Goal: Information Seeking & Learning: Learn about a topic

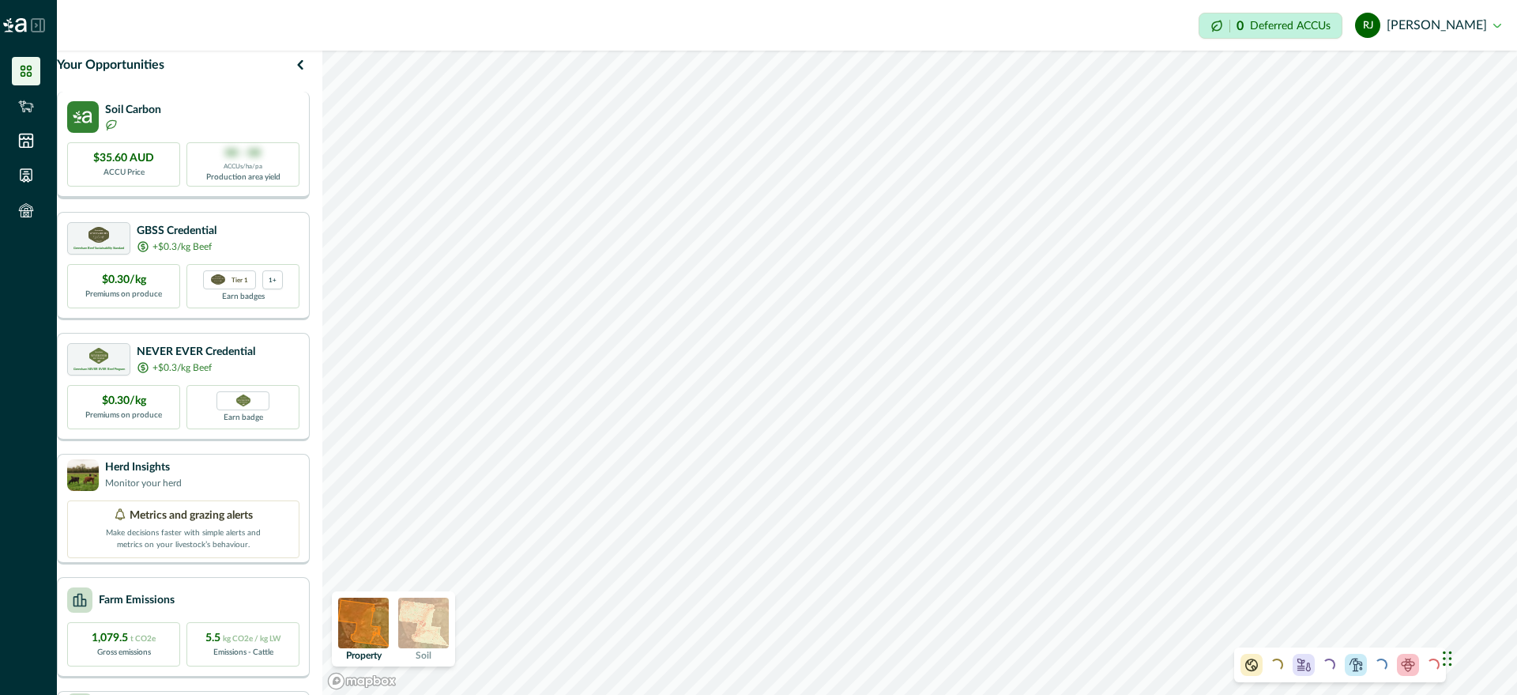
click at [145, 160] on div "$35.60 AUD ACCU Price" at bounding box center [123, 164] width 113 height 44
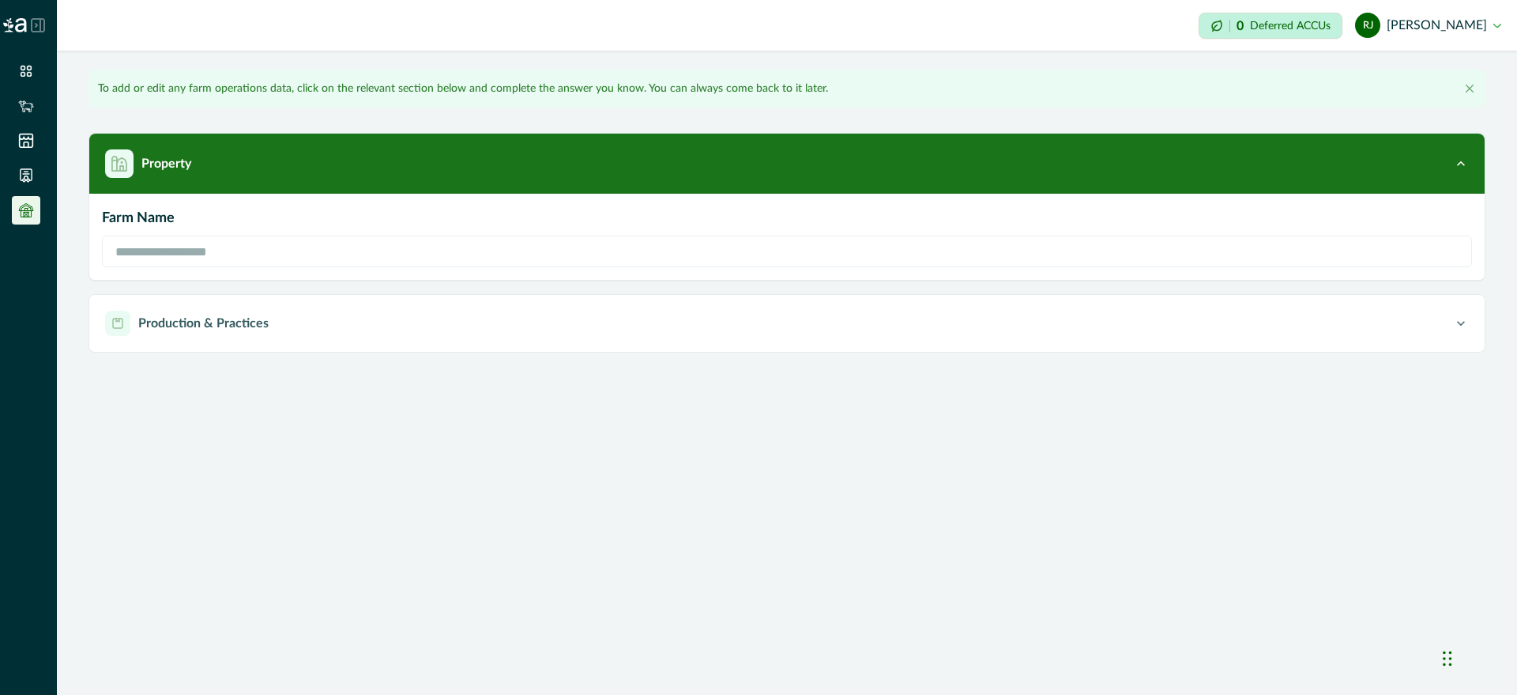
type input "**********"
click at [31, 57] on li at bounding box center [26, 71] width 28 height 28
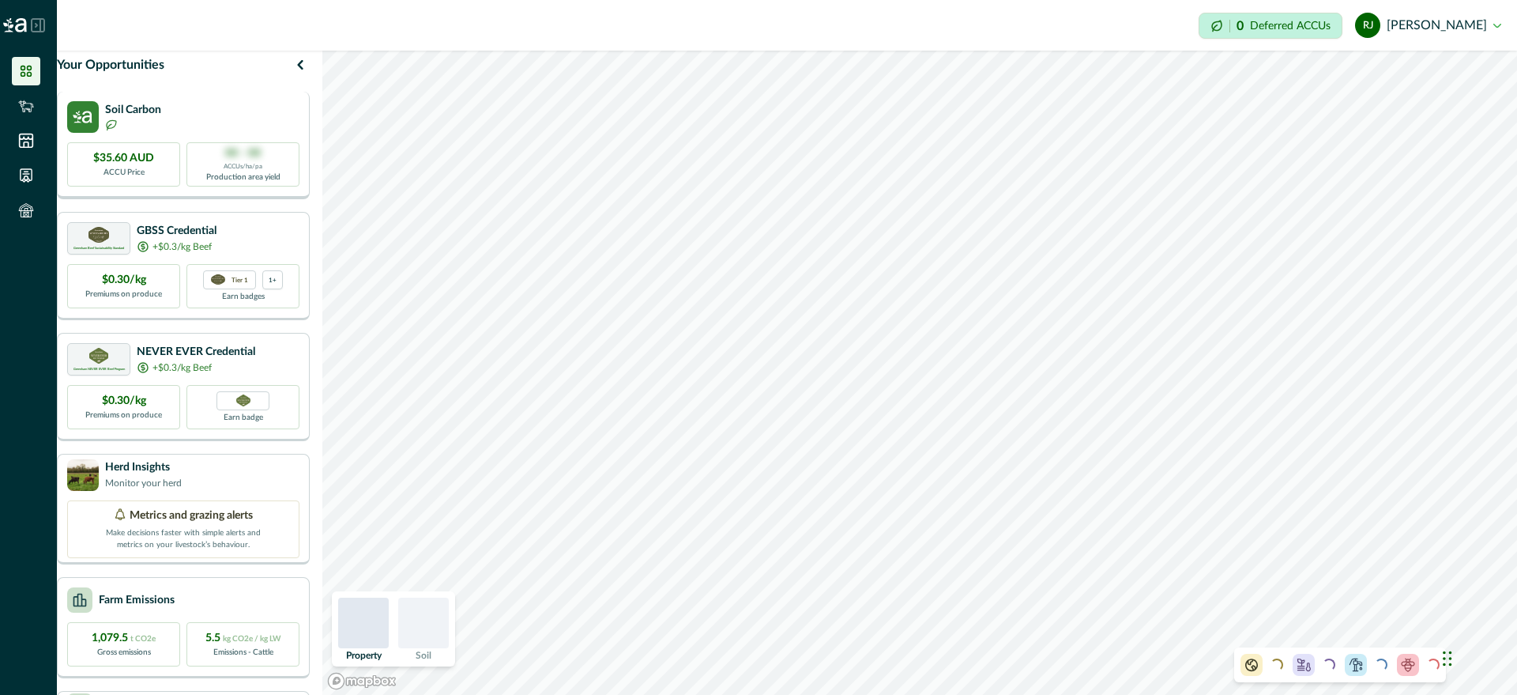
click at [177, 176] on div "$35.60 AUD ACCU Price" at bounding box center [123, 164] width 113 height 44
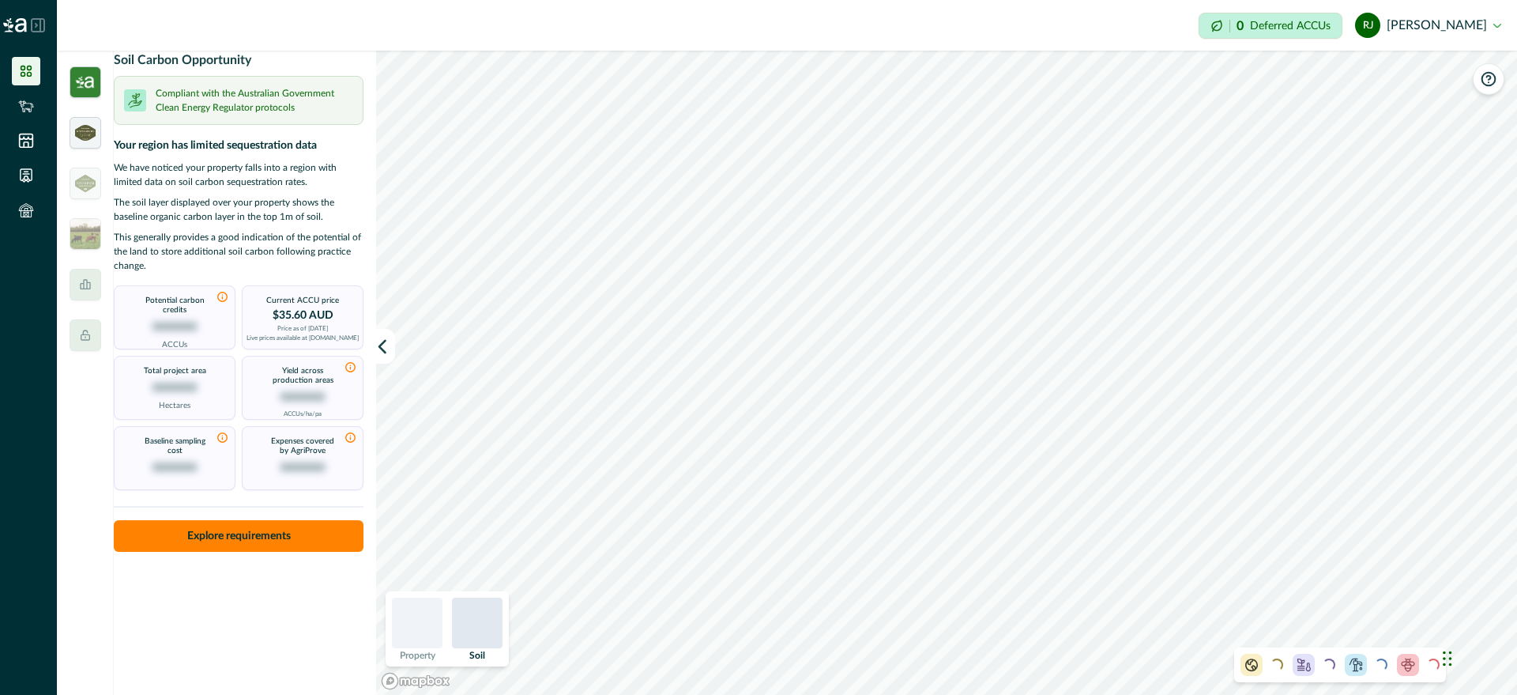
click at [89, 141] on div at bounding box center [86, 133] width 32 height 32
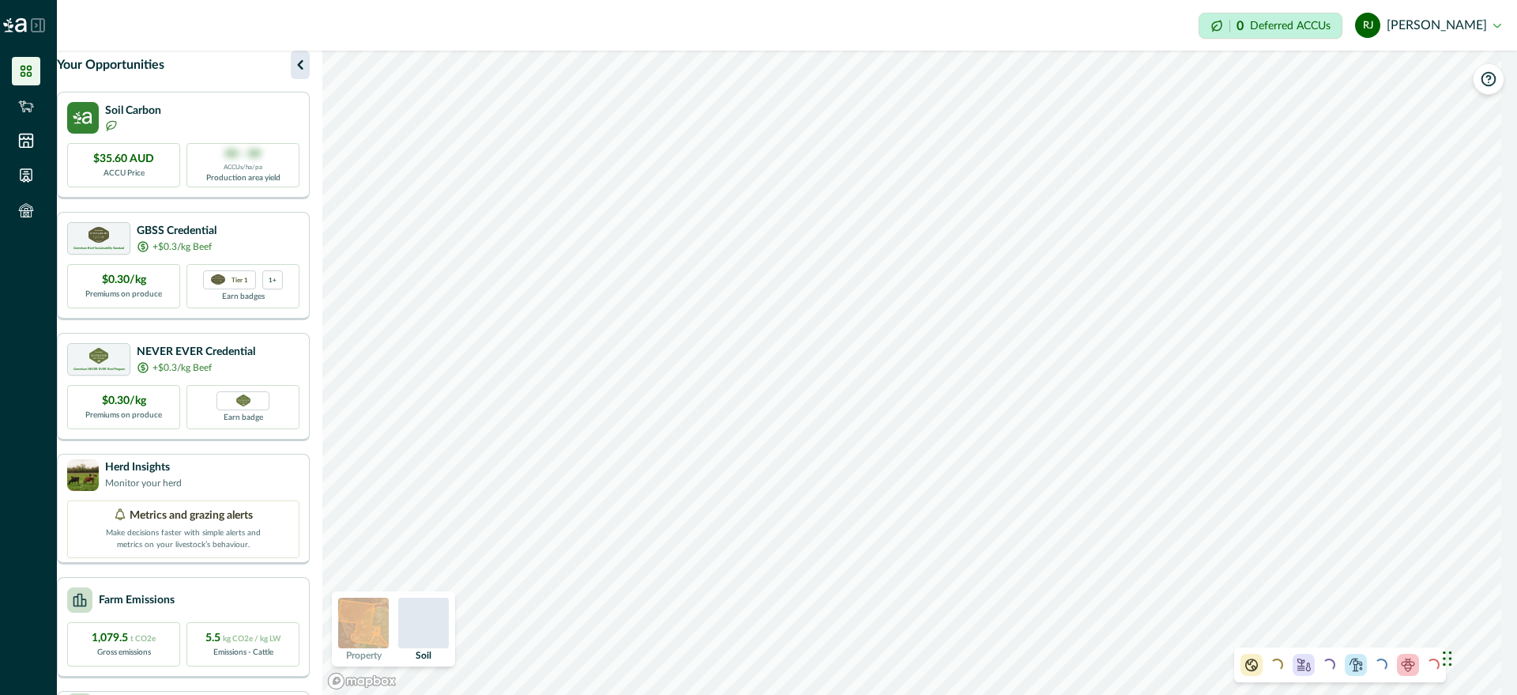
click at [310, 74] on icon "button" at bounding box center [300, 64] width 19 height 19
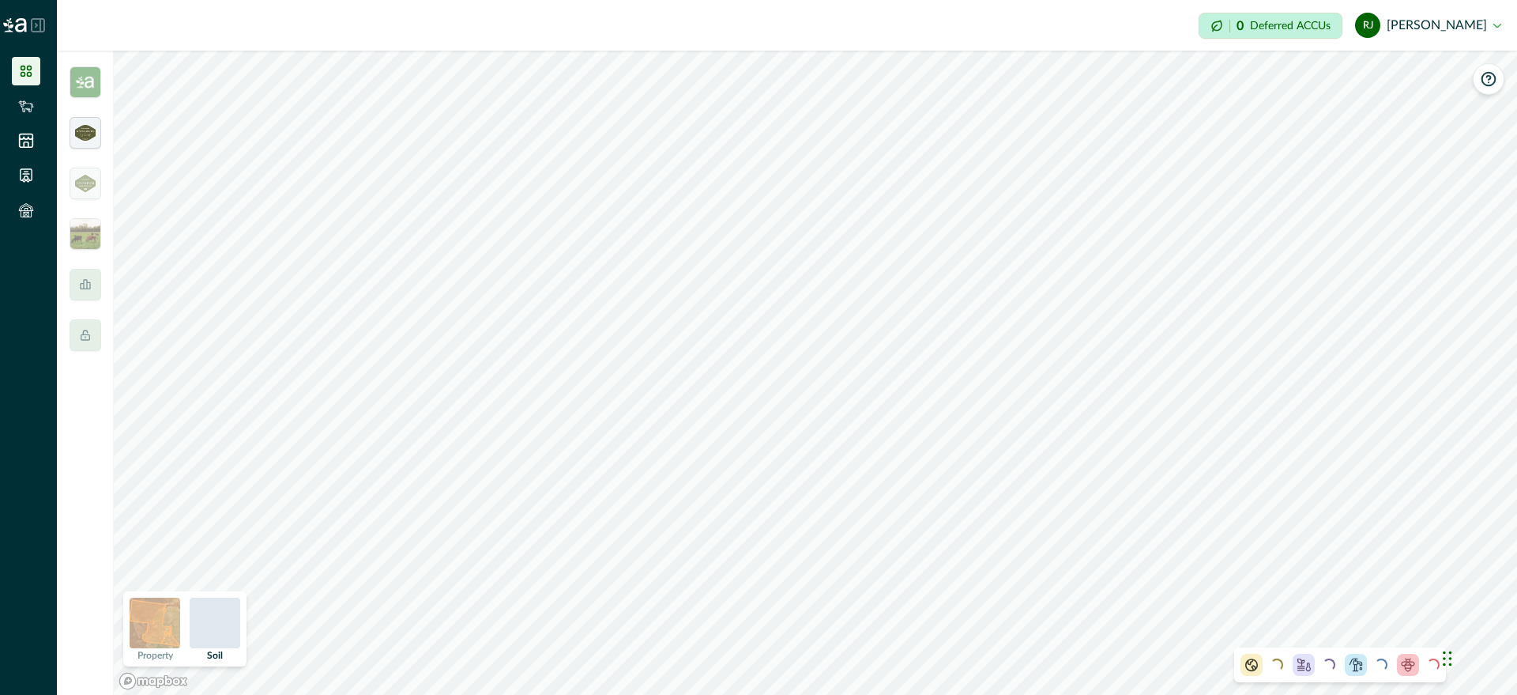
click at [82, 140] on img at bounding box center [85, 133] width 21 height 16
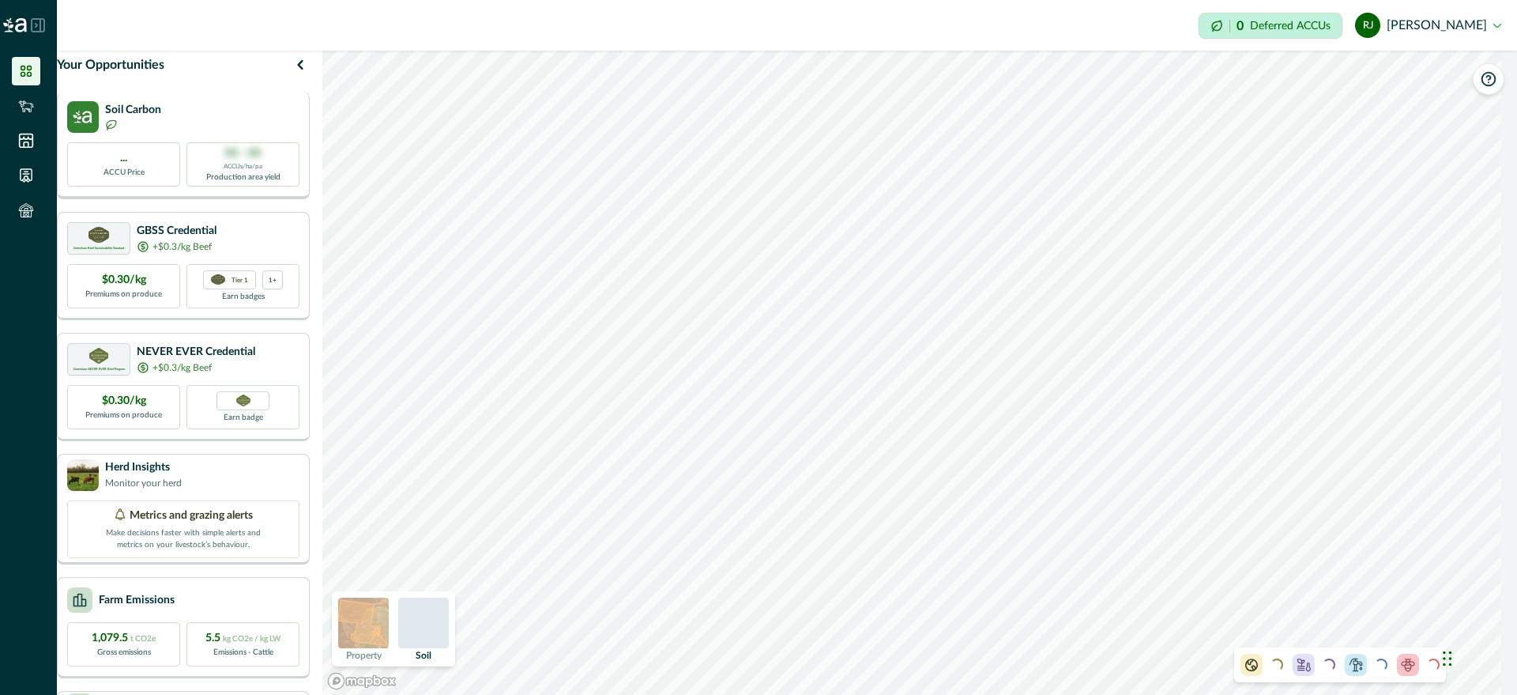
click at [156, 175] on div "... ACCU Price" at bounding box center [123, 164] width 113 height 44
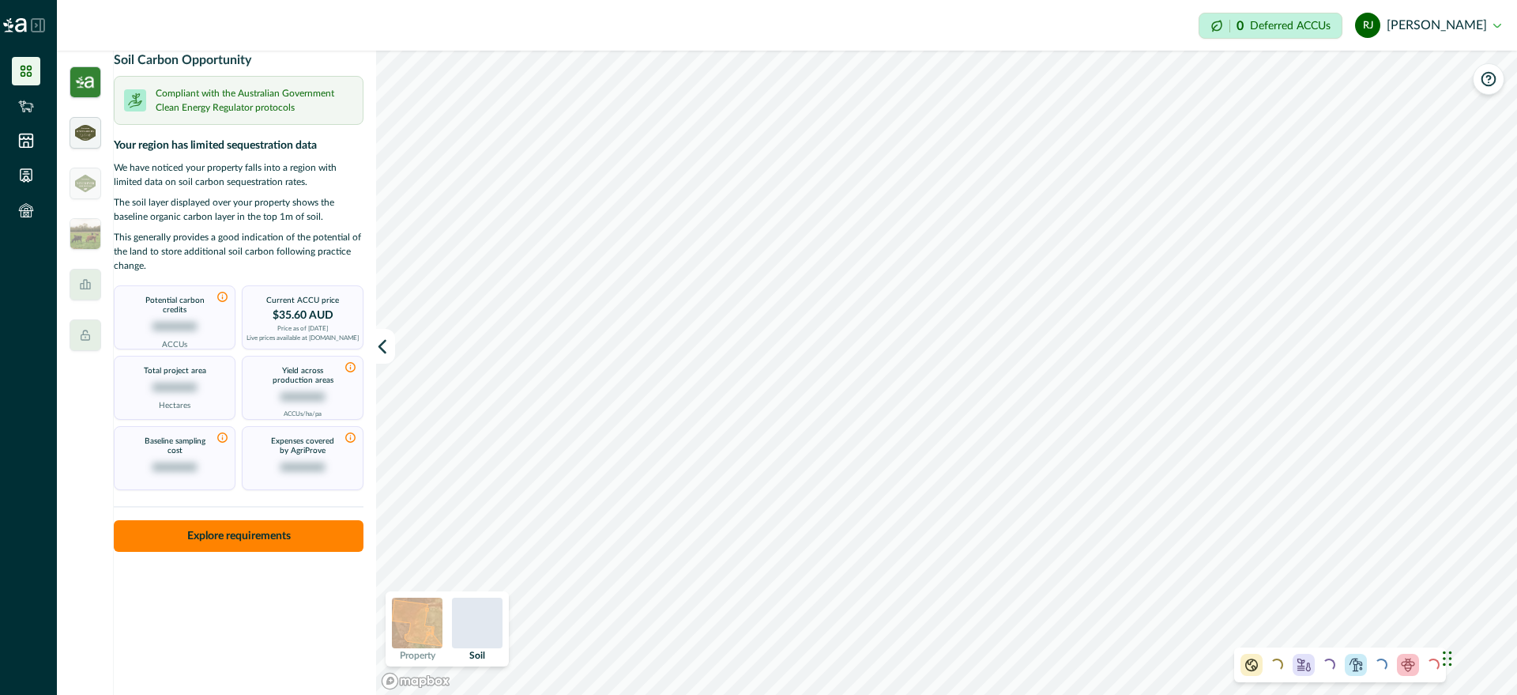
click at [75, 138] on img at bounding box center [85, 133] width 21 height 16
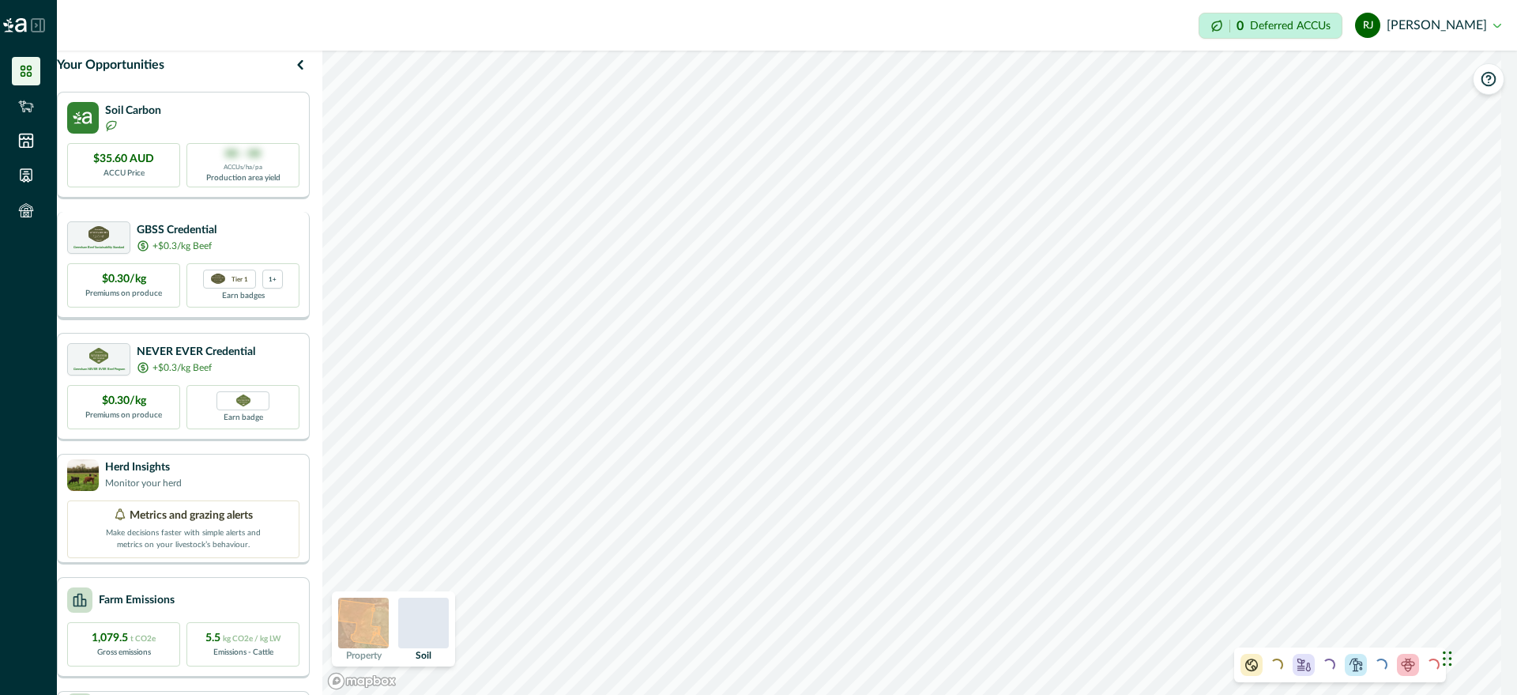
click at [144, 276] on div "$0.30/kg Premiums on produce" at bounding box center [123, 285] width 113 height 44
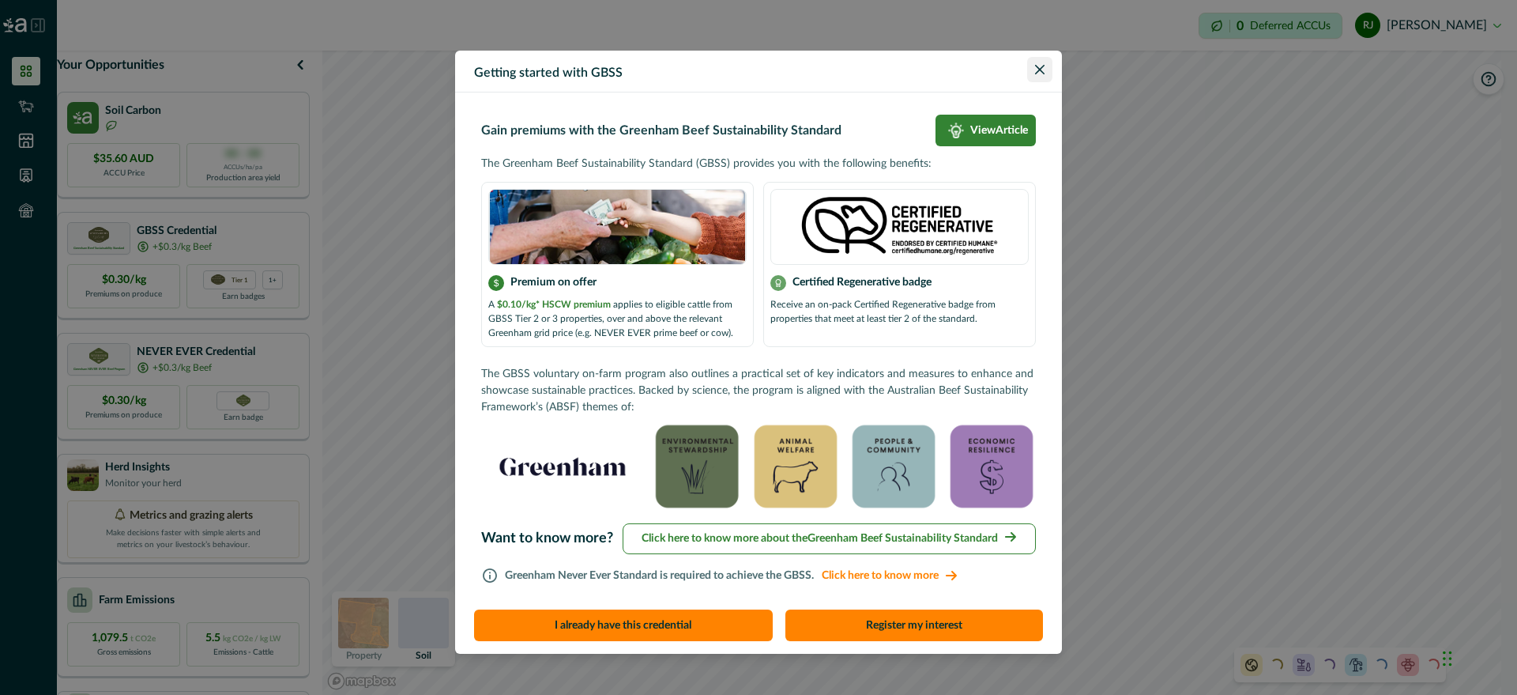
click at [1045, 71] on button "Close" at bounding box center [1039, 69] width 25 height 25
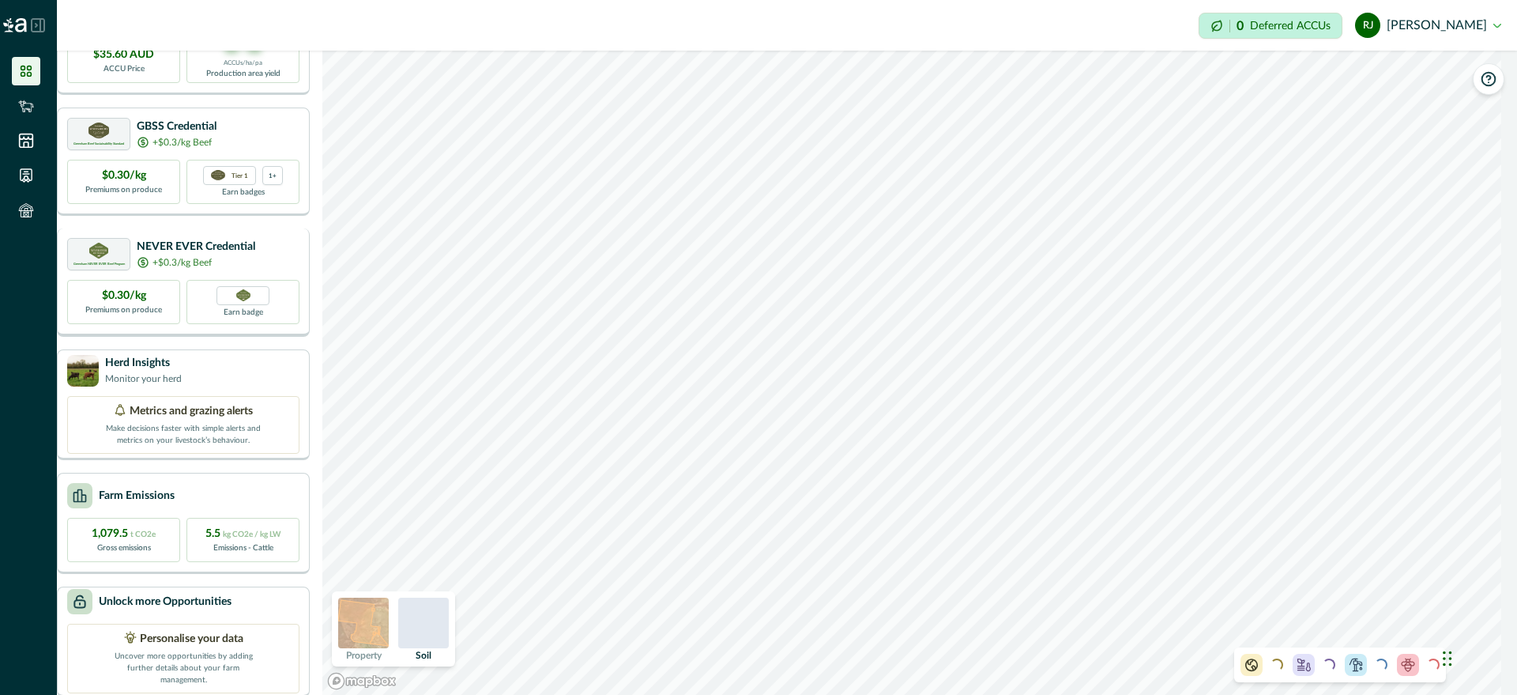
scroll to position [132, 0]
click at [190, 327] on div "Your Opportunities Soil Carbon $35.60 AUD ACCU Price 00 - 00 ACCUs/ha/pa Produc…" at bounding box center [188, 373] width 262 height 644
click at [186, 416] on p "Make decisions faster with simple alerts and metrics on your livestock’s behavi…" at bounding box center [183, 429] width 158 height 27
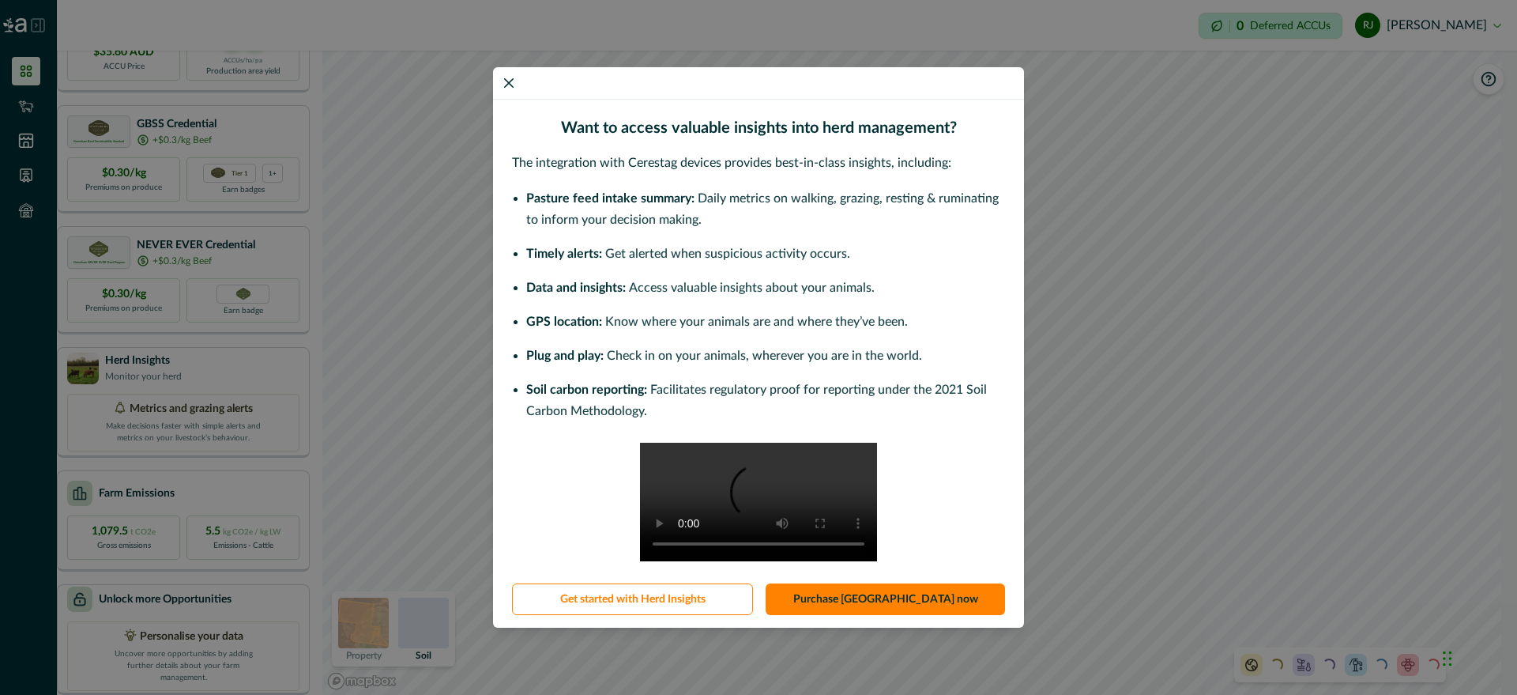
click at [476, 502] on div "Want to access valuable insights into herd management? The integration with Cer…" at bounding box center [758, 347] width 1517 height 695
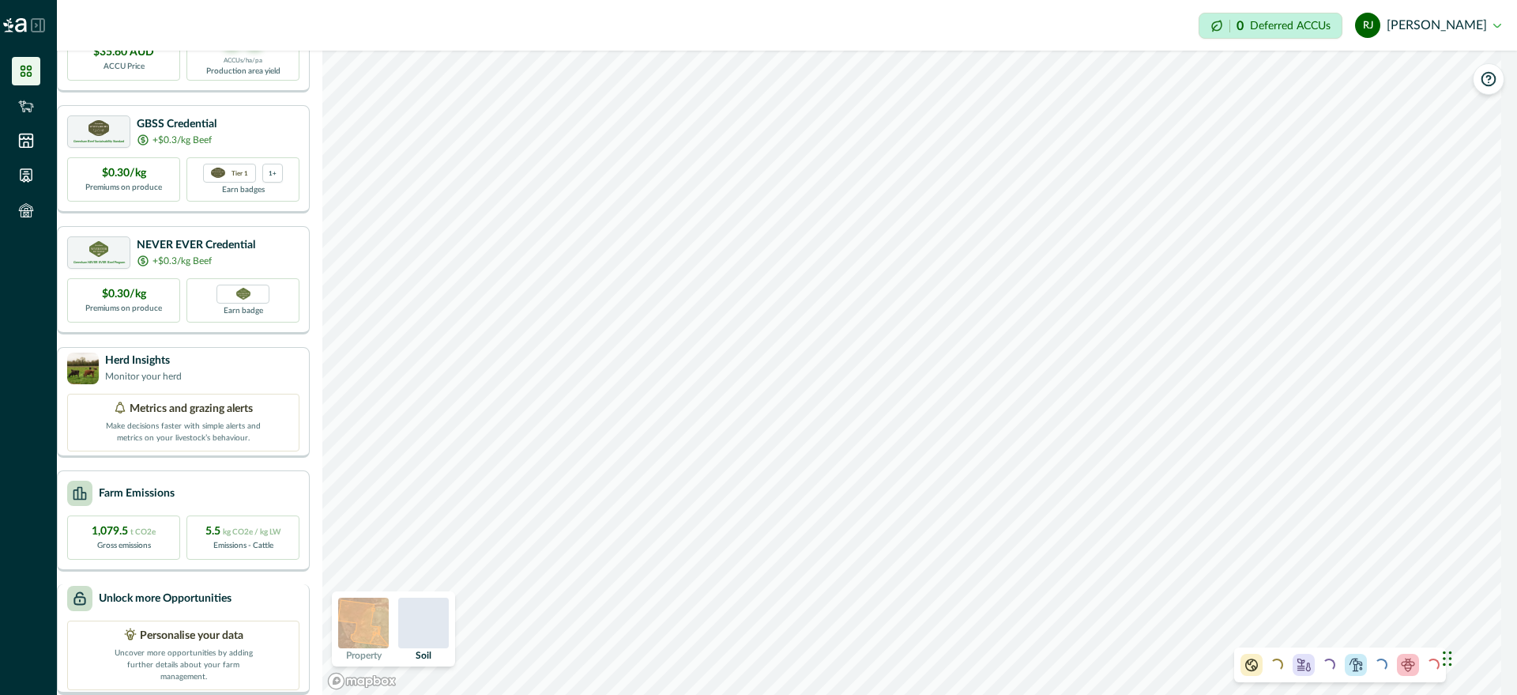
click at [243, 631] on p "Personalise your data" at bounding box center [192, 635] width 104 height 17
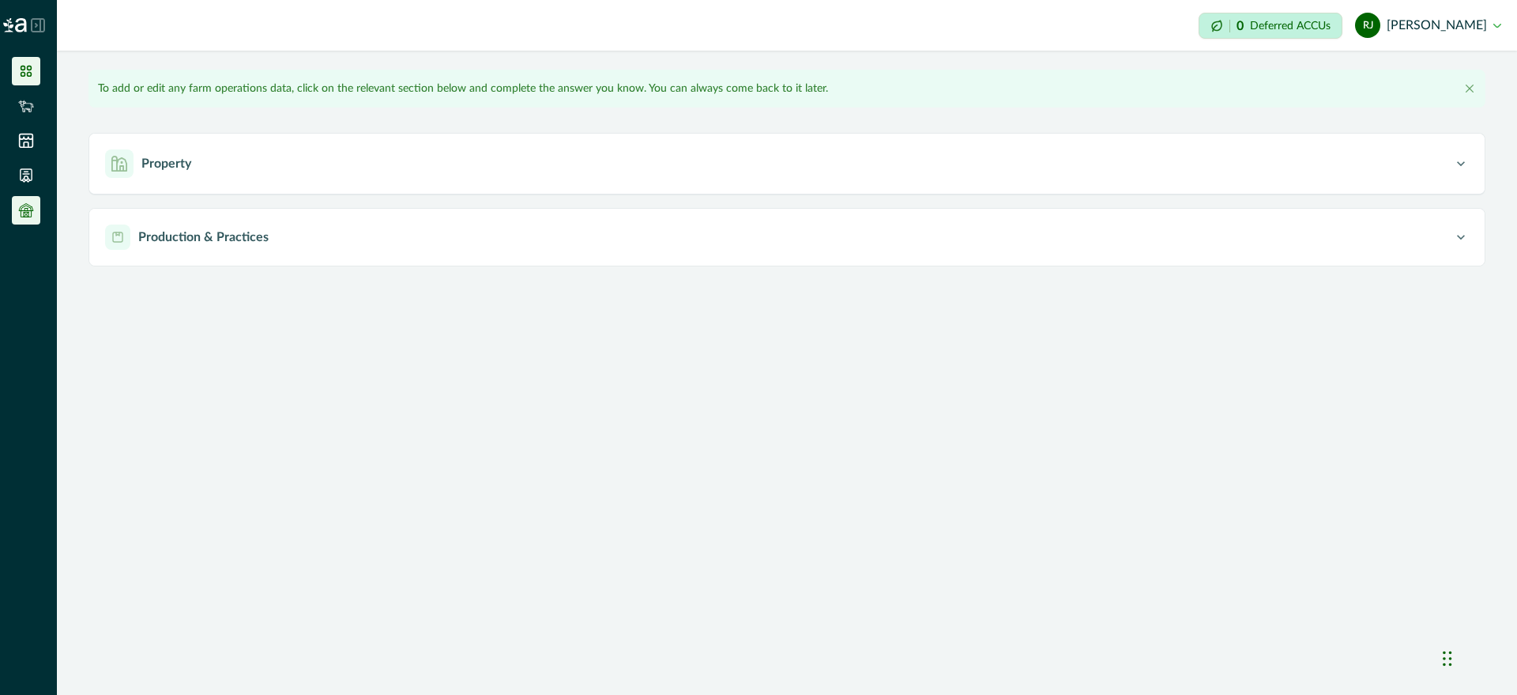
click at [36, 73] on li at bounding box center [26, 71] width 28 height 28
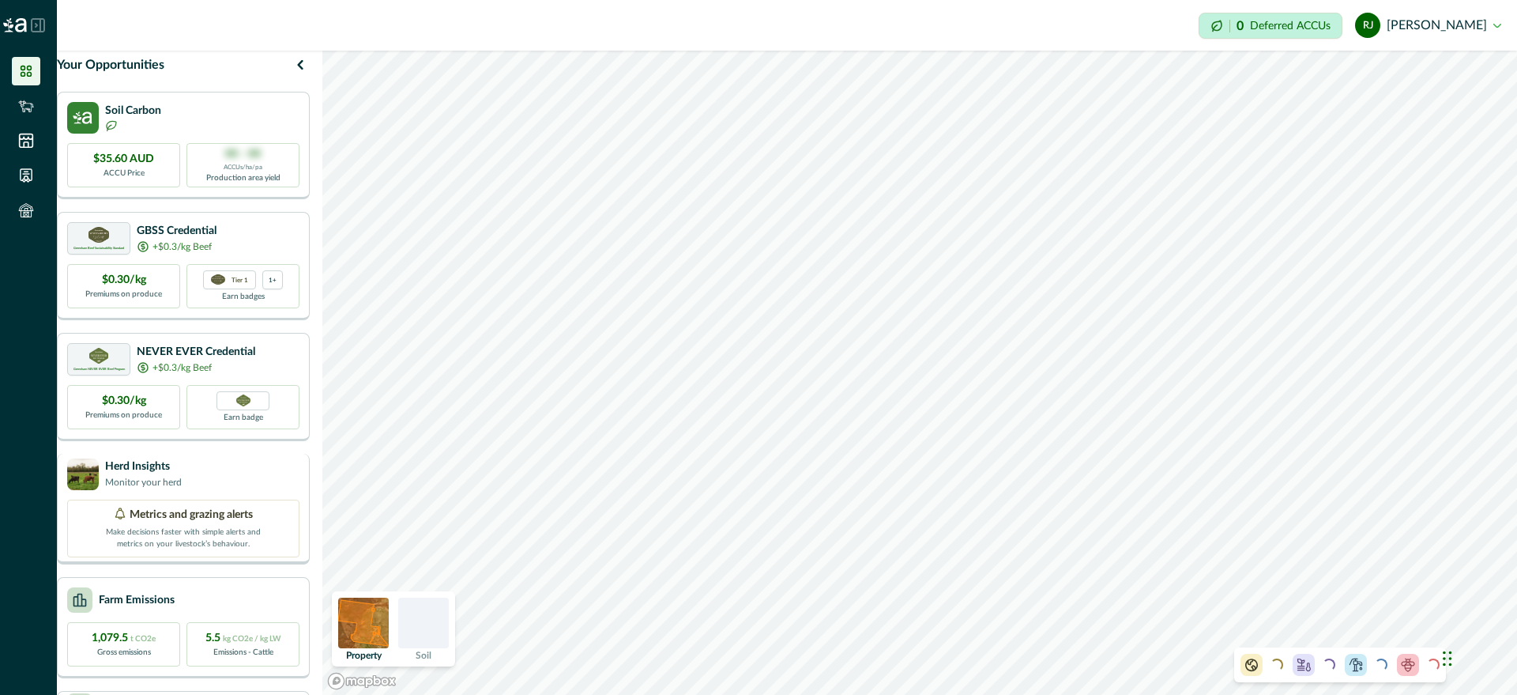
click at [161, 489] on p "Monitor your herd" at bounding box center [143, 482] width 77 height 14
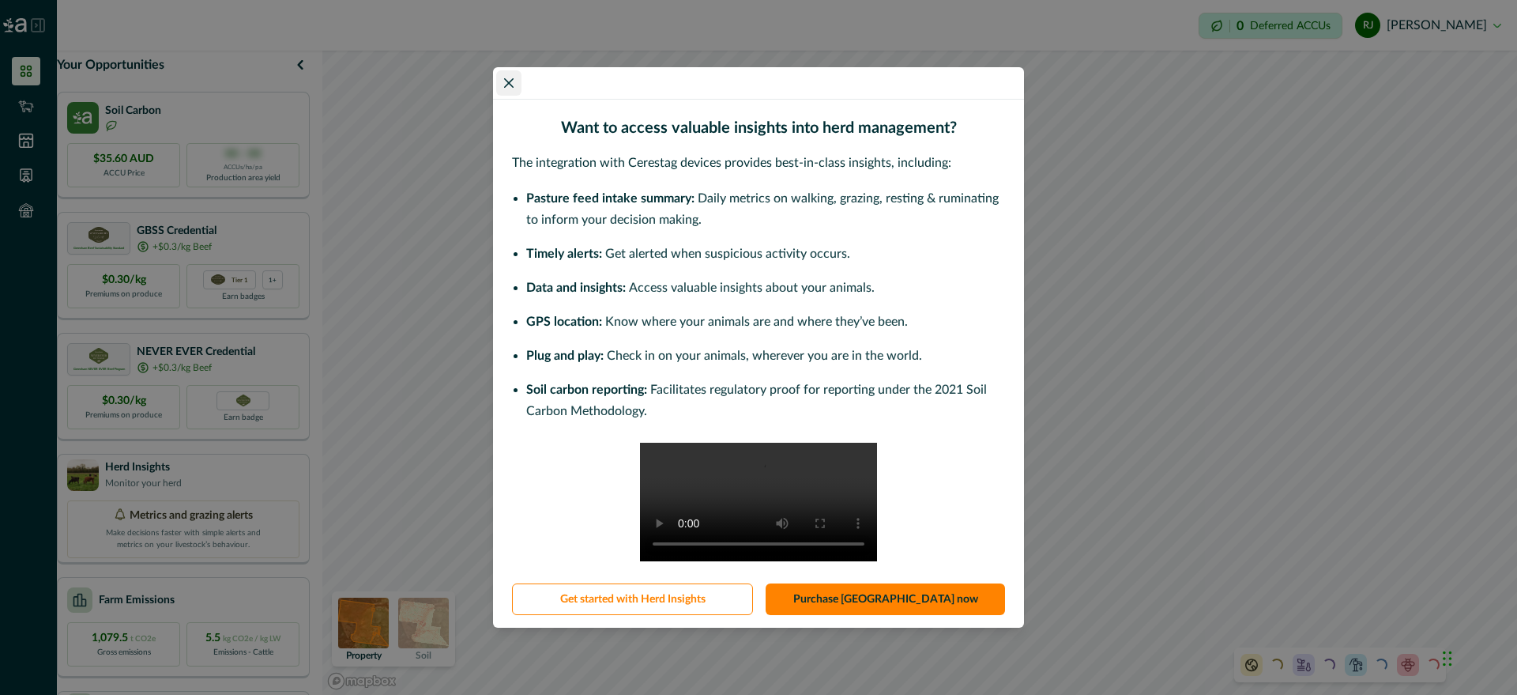
click at [504, 78] on icon "Close" at bounding box center [508, 82] width 9 height 9
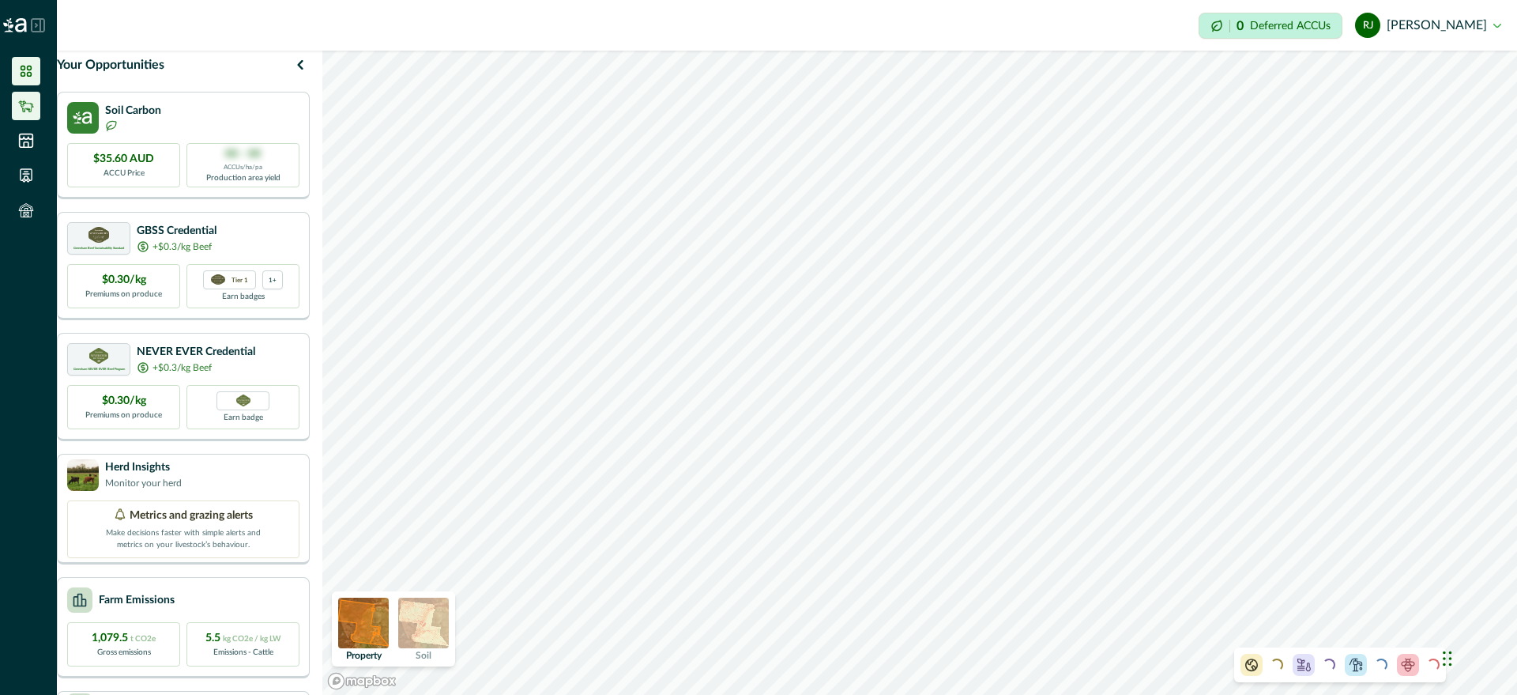
click at [13, 107] on li at bounding box center [26, 106] width 28 height 28
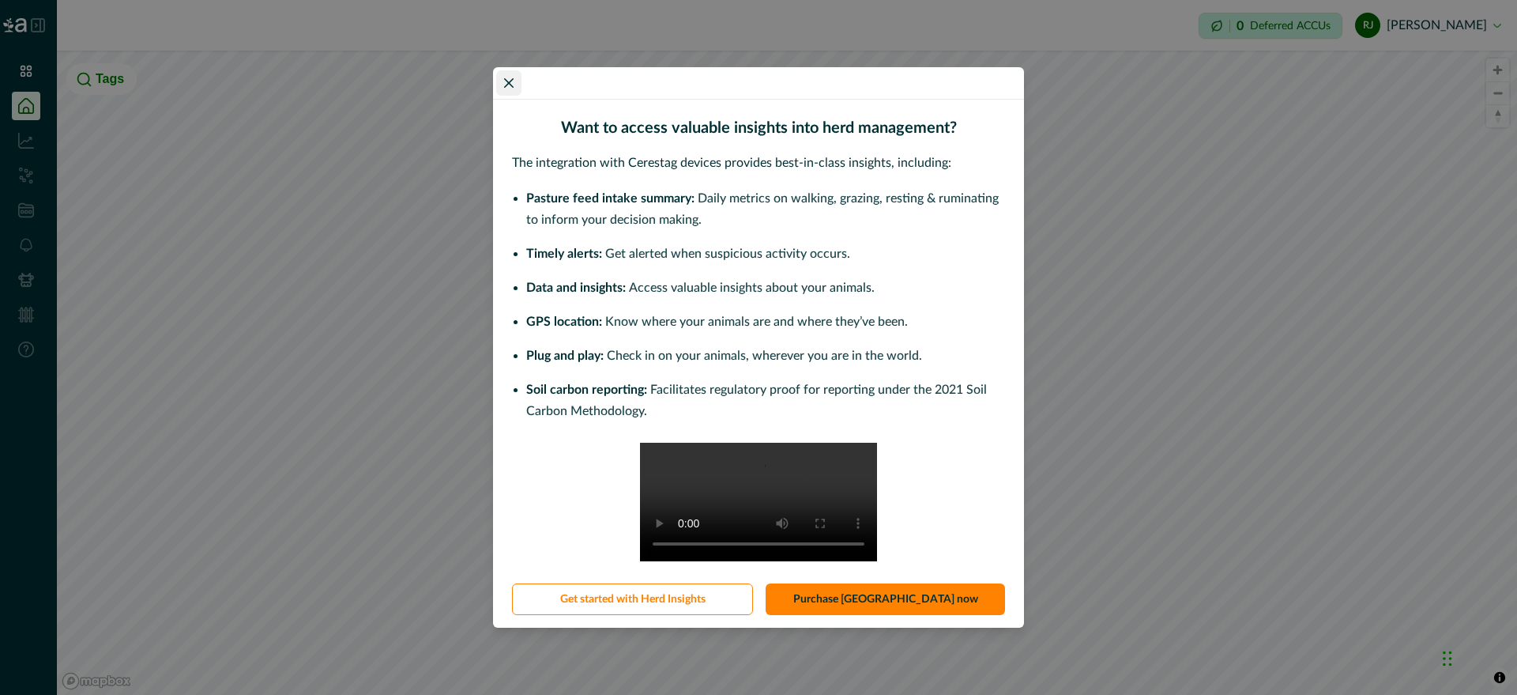
click at [513, 78] on icon "Close" at bounding box center [508, 82] width 9 height 9
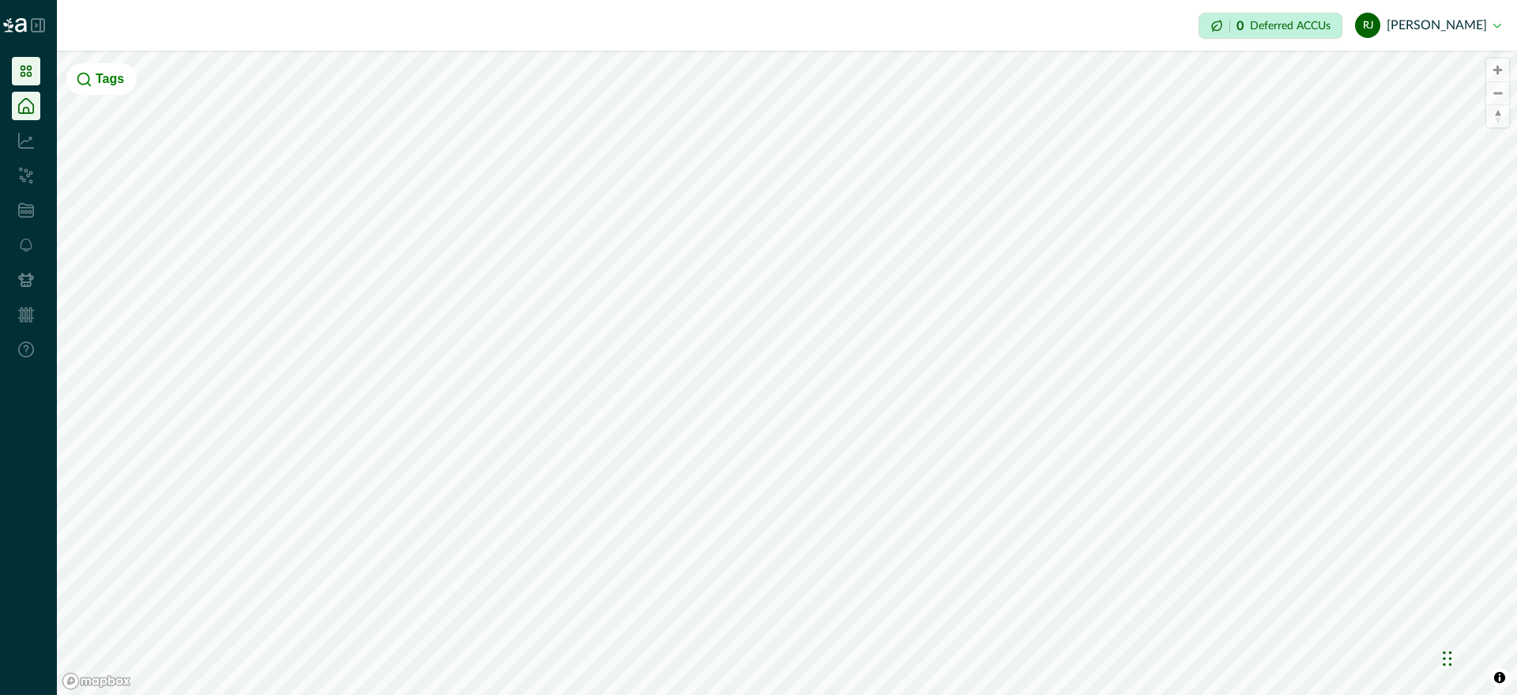
click at [37, 77] on li at bounding box center [26, 71] width 28 height 28
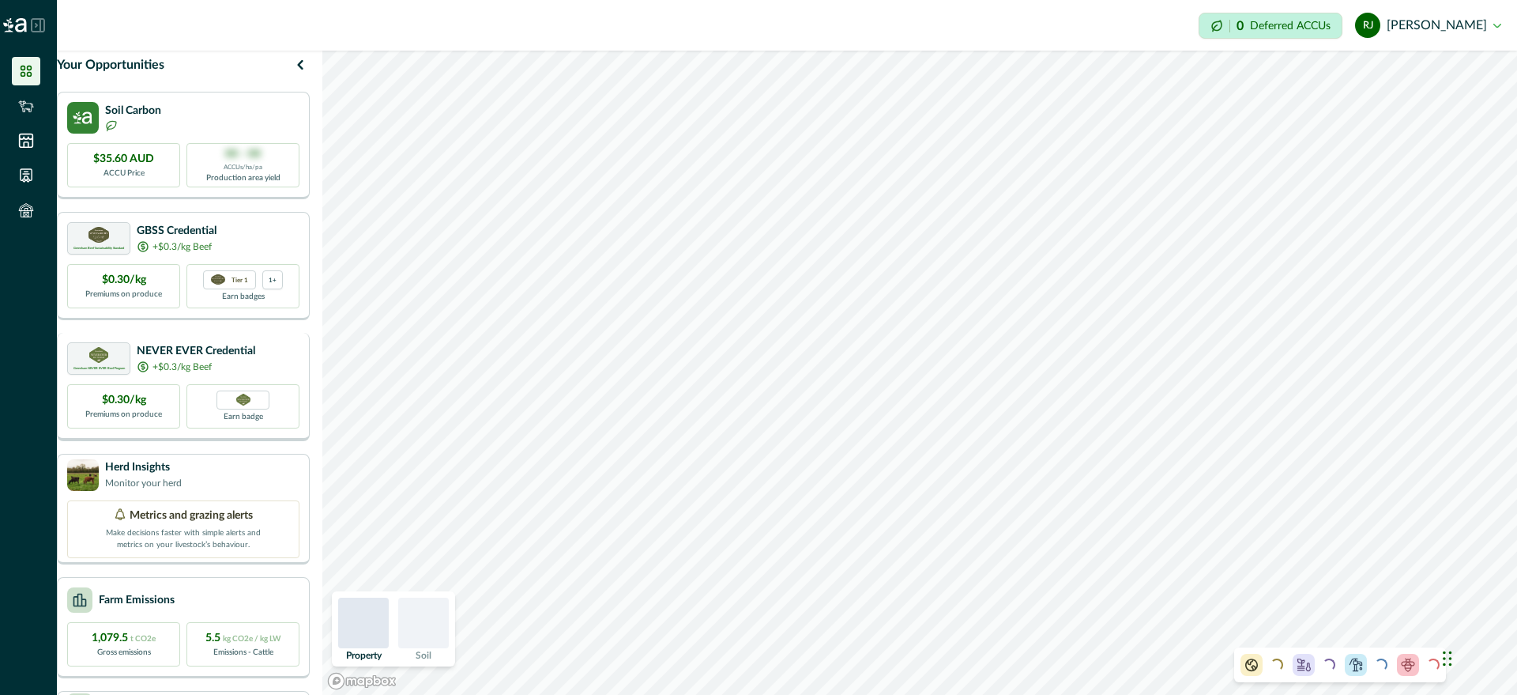
scroll to position [132, 0]
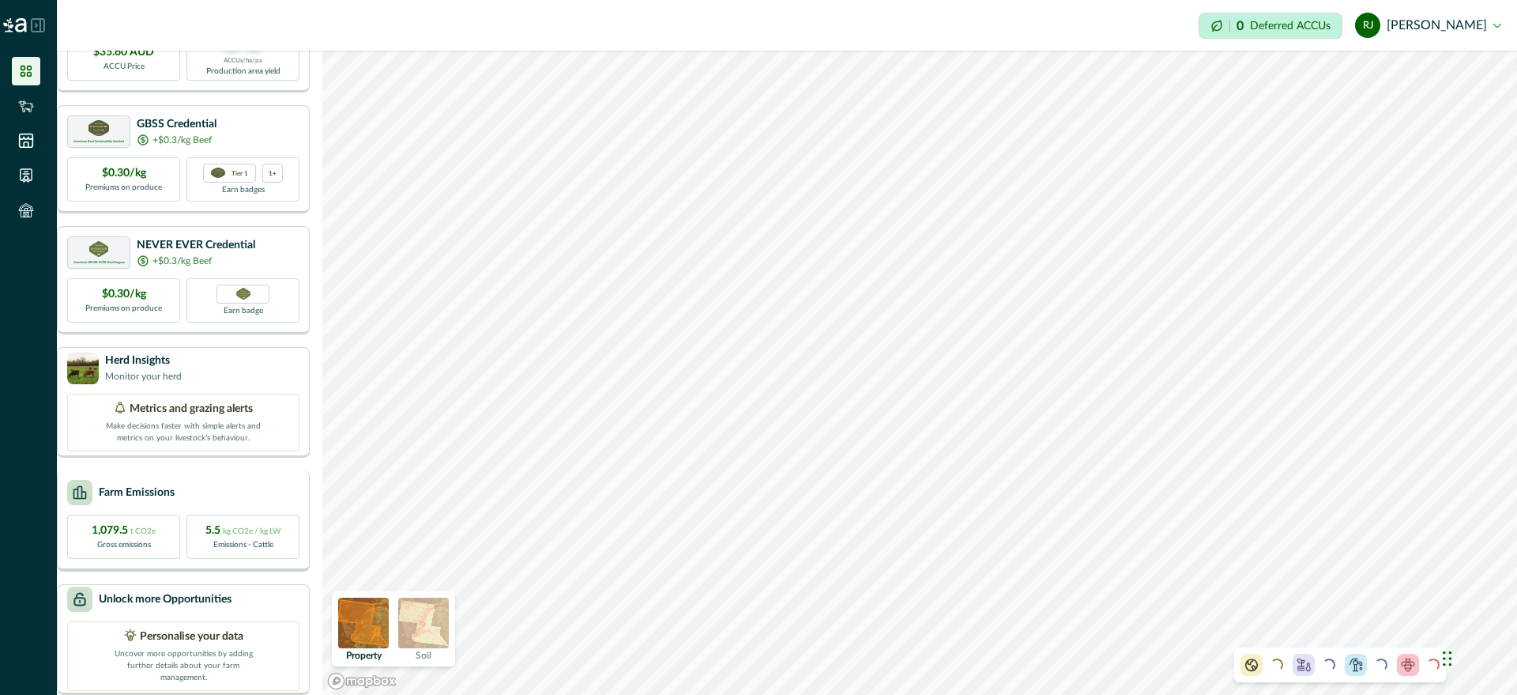
click at [173, 488] on div "Farm Emissions" at bounding box center [120, 492] width 107 height 25
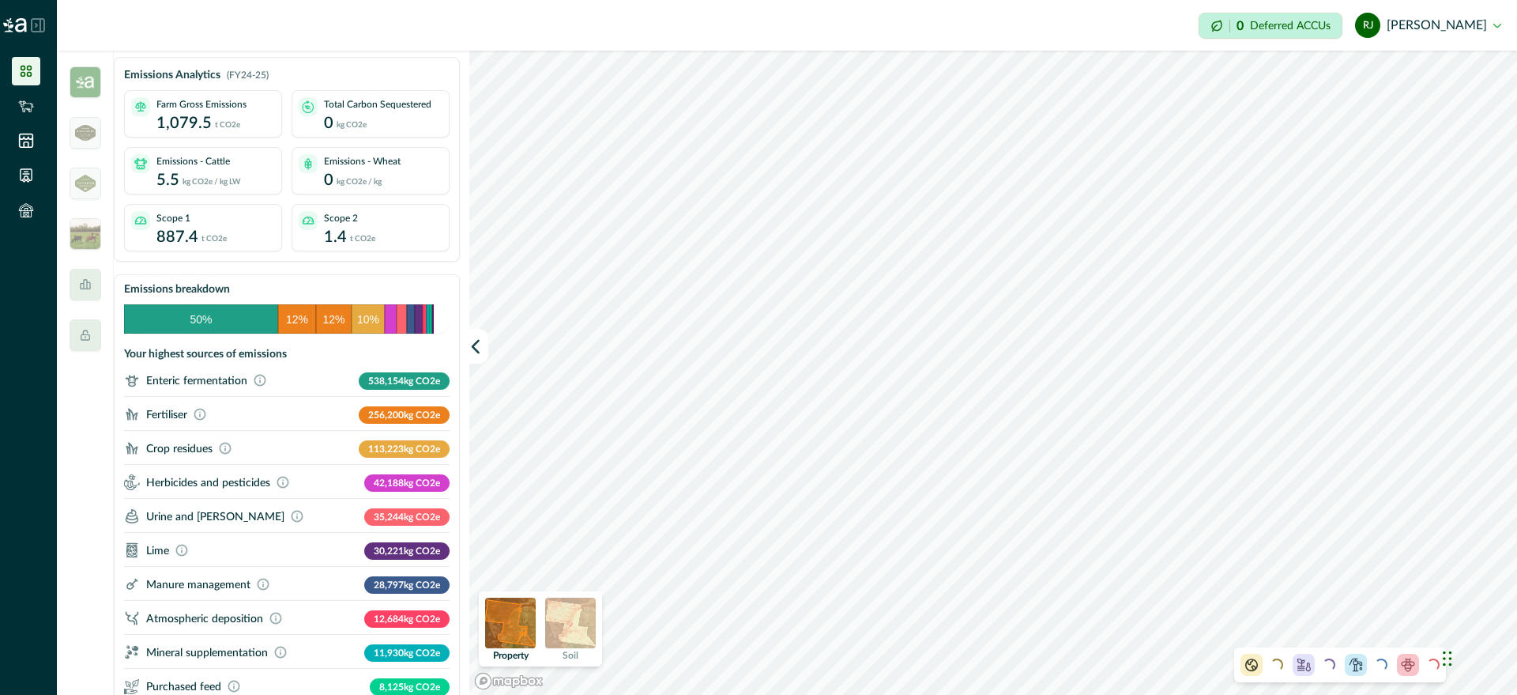
scroll to position [0, 0]
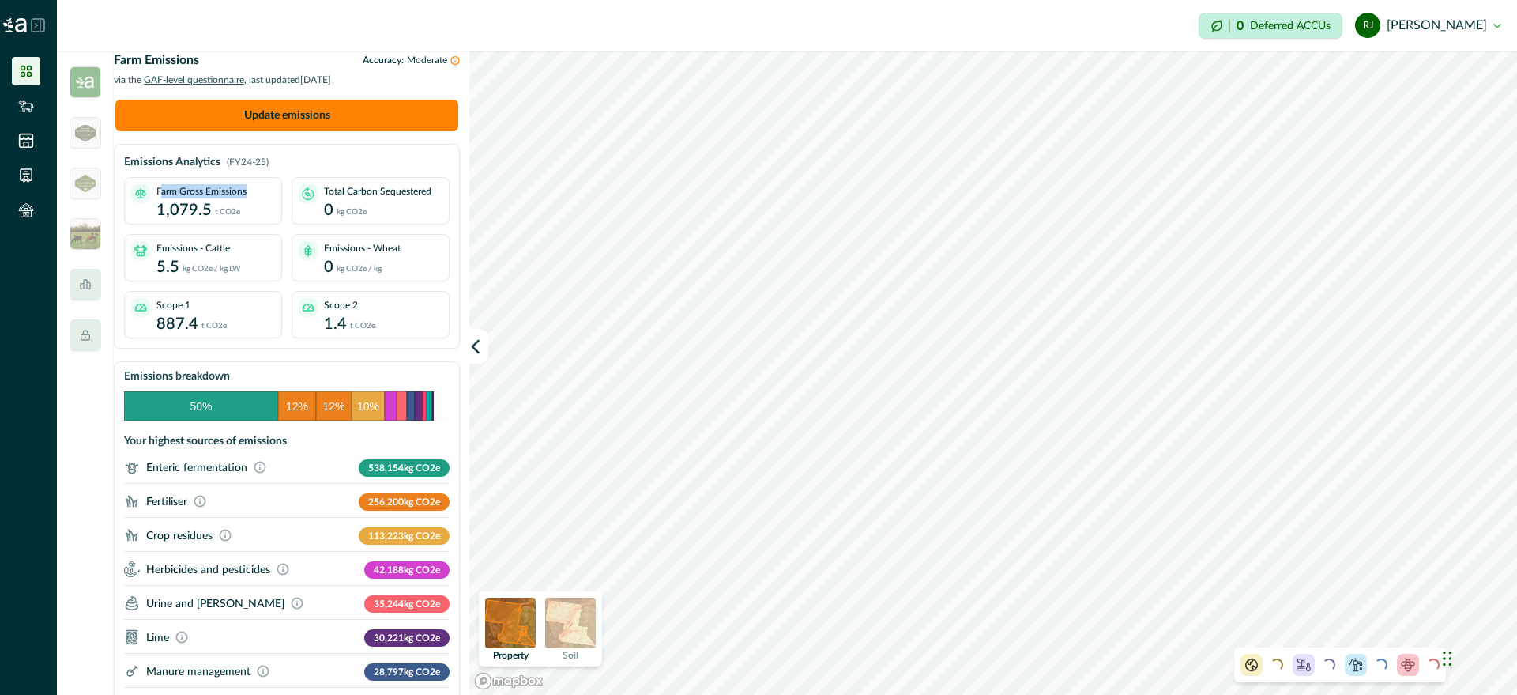
drag, startPoint x: 175, startPoint y: 206, endPoint x: 271, endPoint y: 227, distance: 97.8
click at [271, 222] on div "Farm Gross Emissions 1,079.5 t CO2e" at bounding box center [215, 203] width 119 height 38
click at [252, 220] on div "Farm Gross Emissions 1,079.5 t CO2e" at bounding box center [215, 203] width 119 height 38
click at [314, 200] on icon at bounding box center [308, 193] width 13 height 13
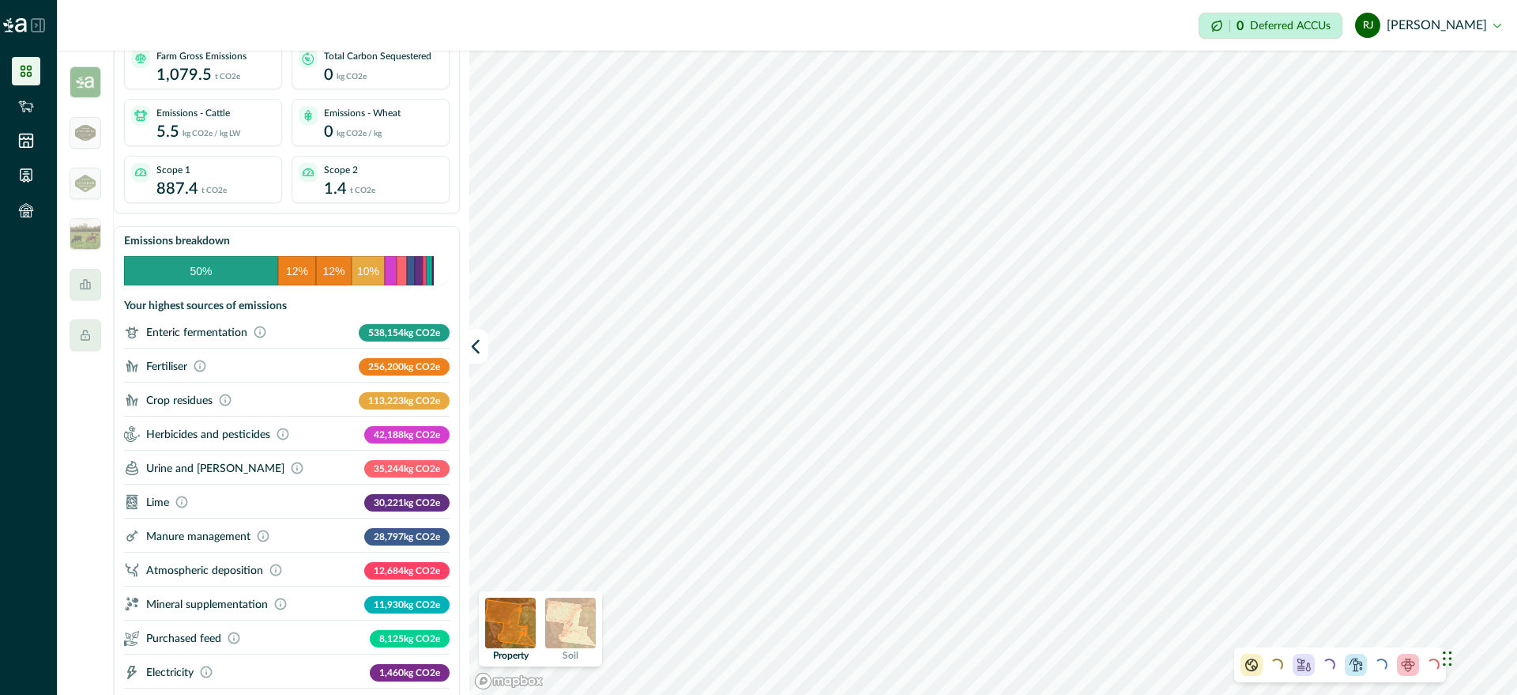
scroll to position [198, 0]
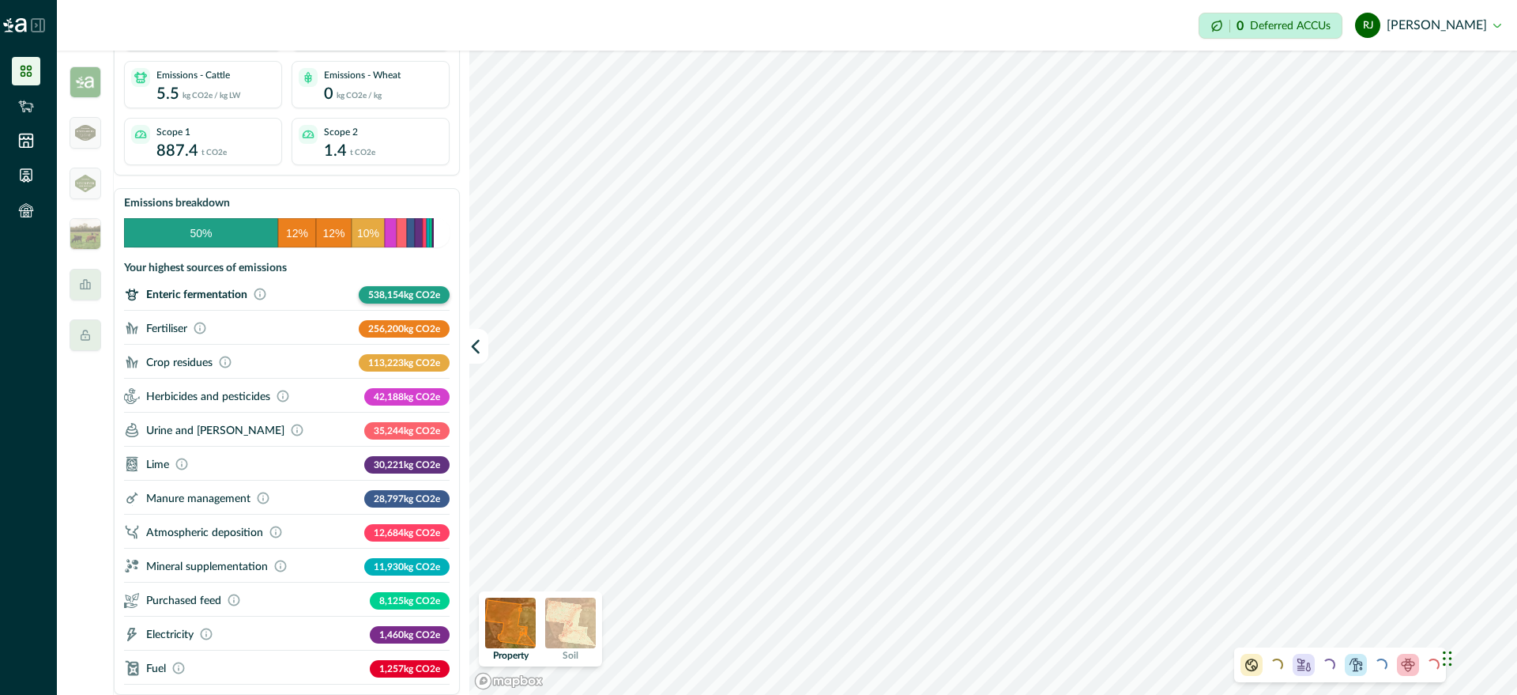
click at [406, 286] on p "538,154 kg CO2e" at bounding box center [404, 294] width 91 height 17
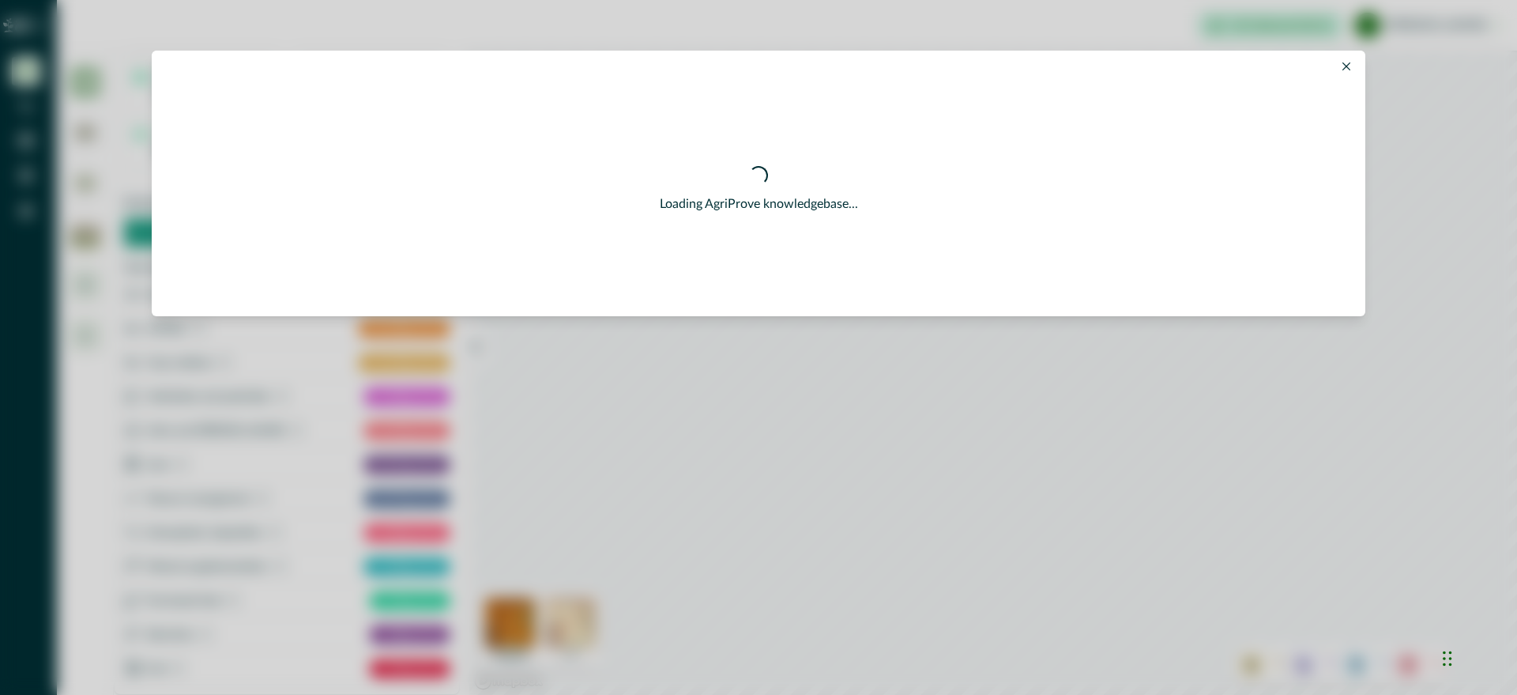
click at [1343, 68] on icon "Close" at bounding box center [1347, 66] width 8 height 8
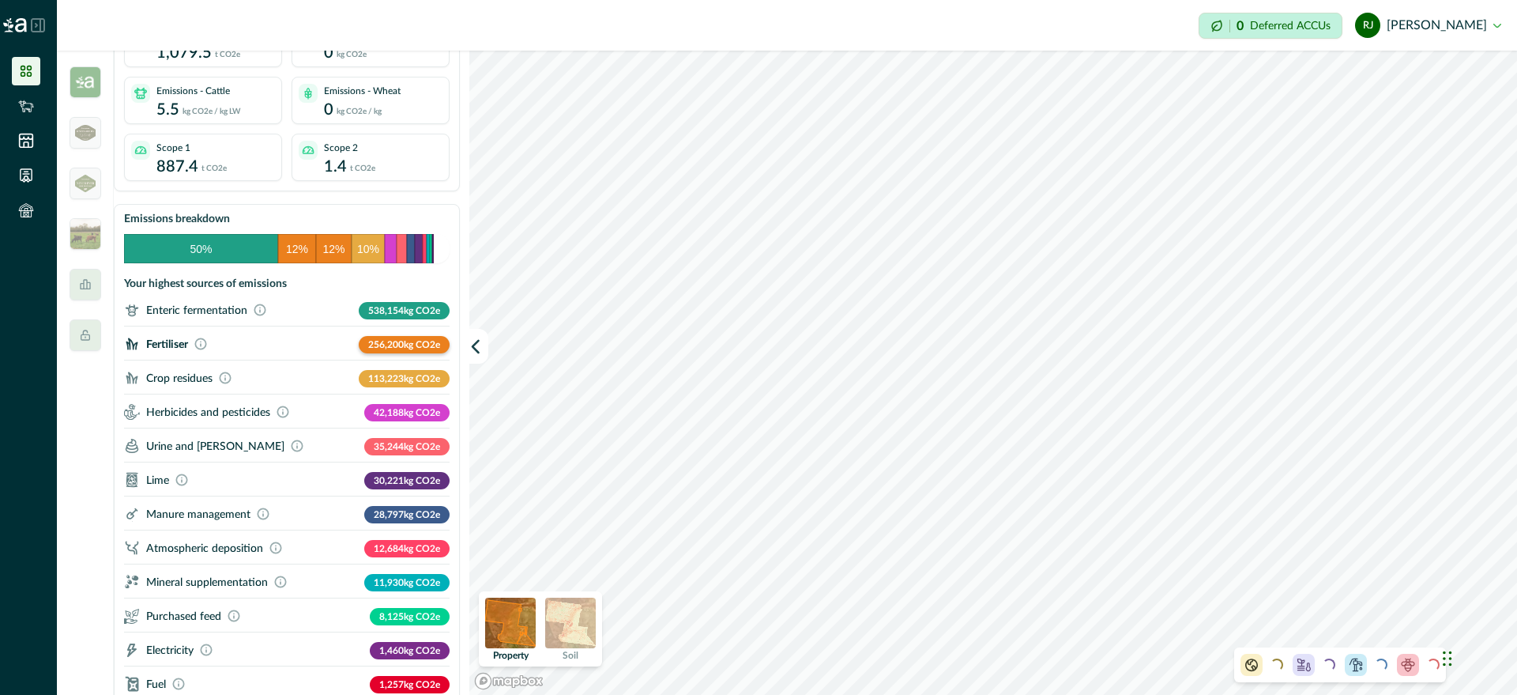
scroll to position [154, 0]
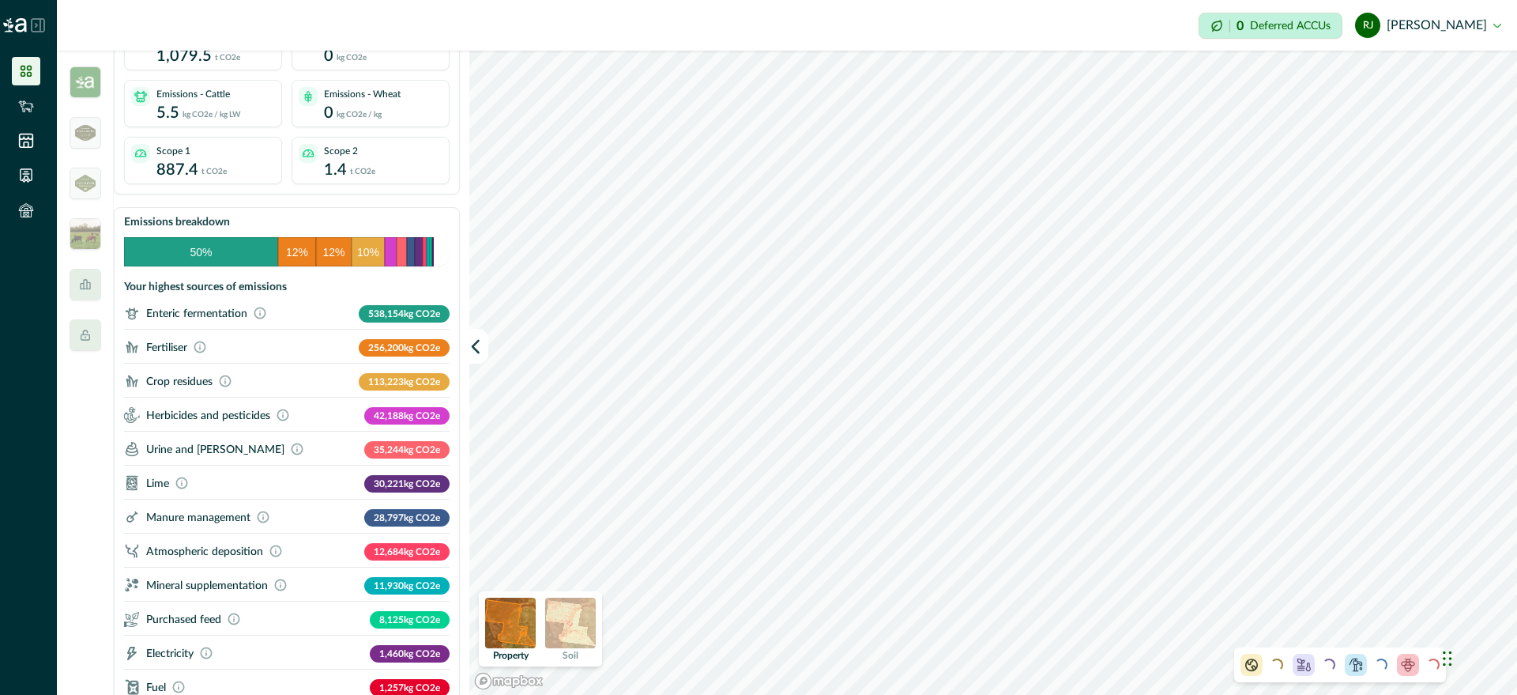
click at [42, 82] on link at bounding box center [28, 71] width 33 height 28
click at [22, 73] on icon at bounding box center [26, 71] width 16 height 16
click at [73, 127] on div at bounding box center [86, 133] width 32 height 32
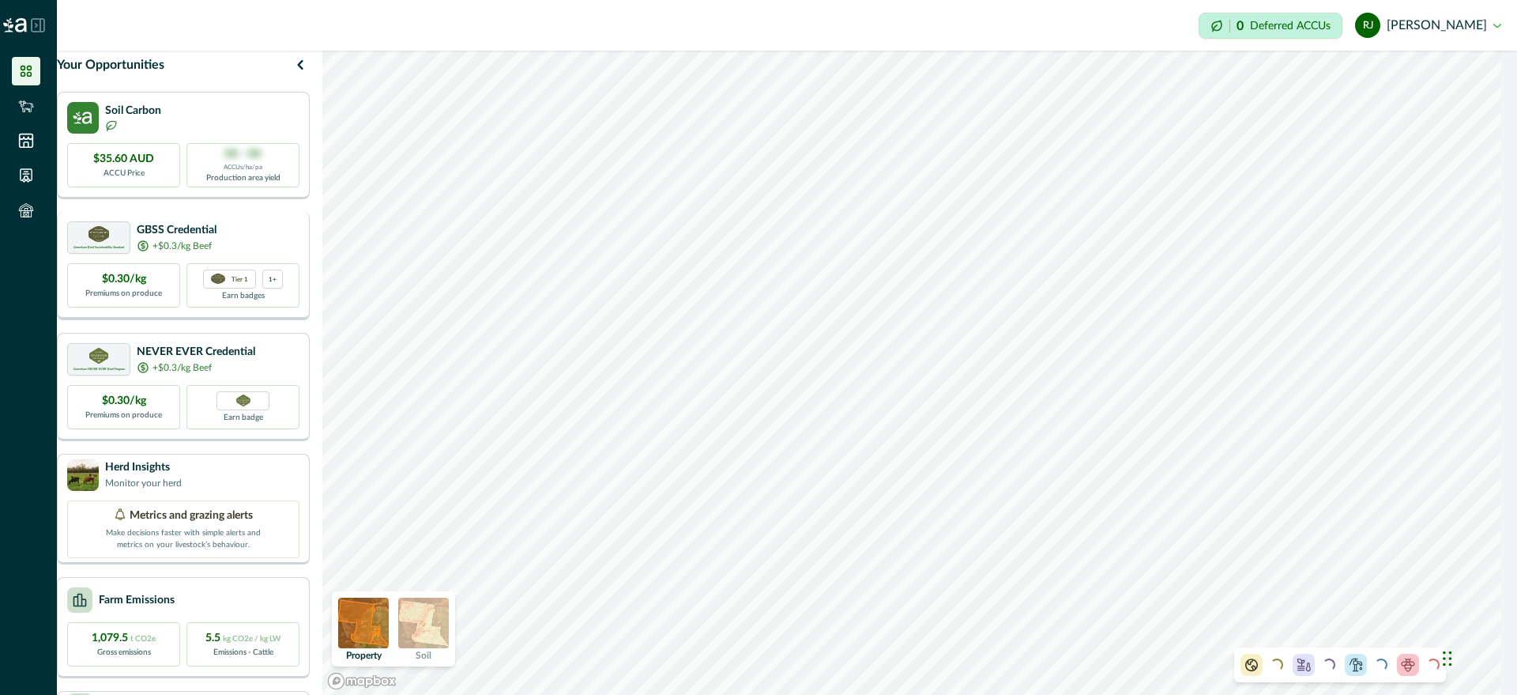
click at [146, 288] on p "$0.30/kg" at bounding box center [124, 279] width 44 height 17
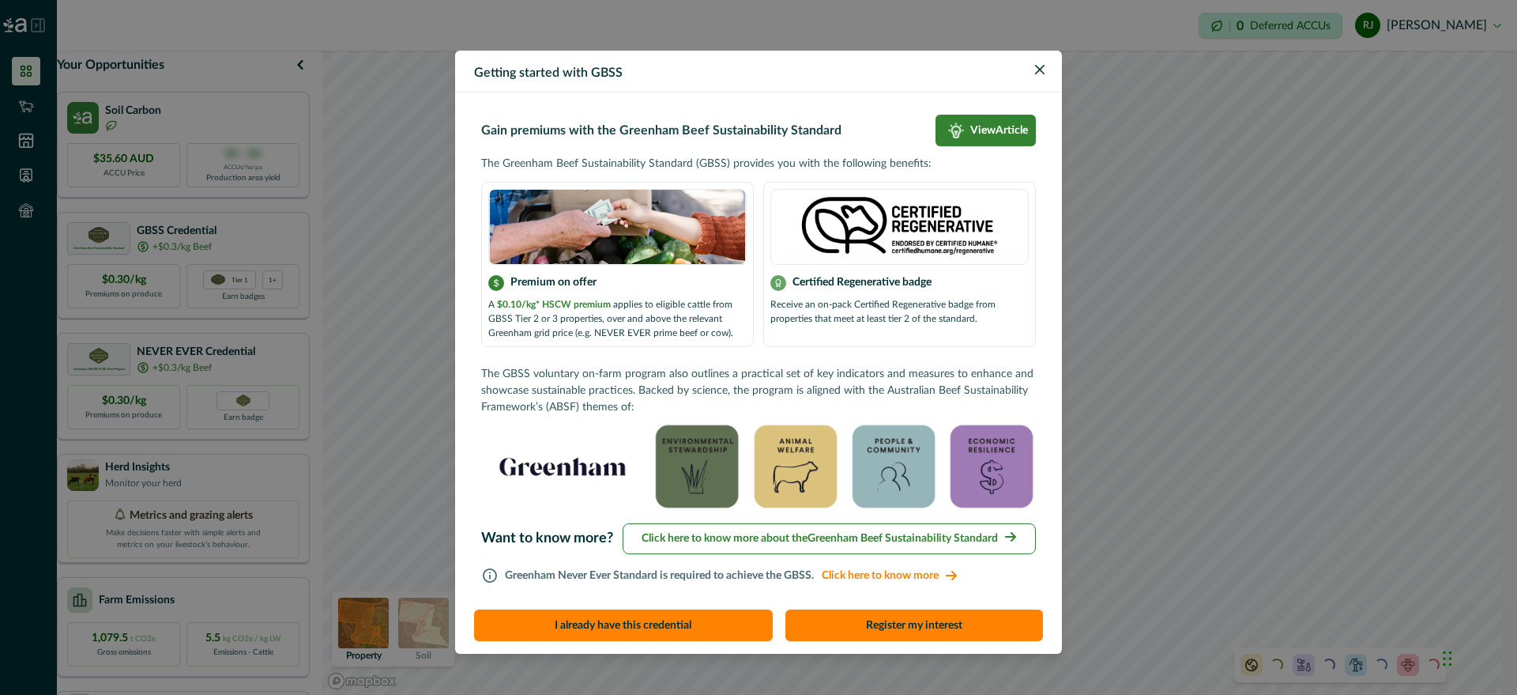
scroll to position [9, 0]
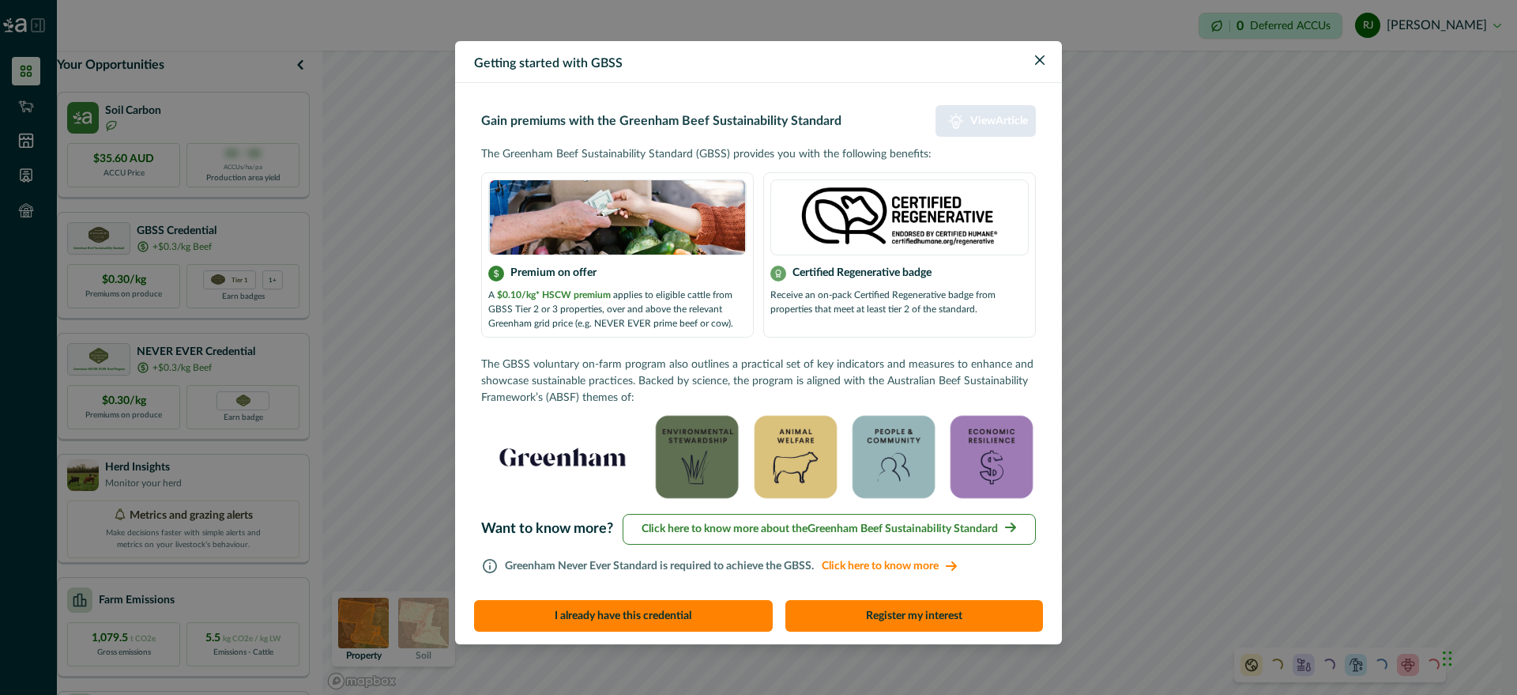
click at [999, 122] on p "View Article" at bounding box center [999, 121] width 58 height 13
click at [427, 180] on div "Getting started with GBSS Gain premiums with the Greenham Beef Sustainability S…" at bounding box center [758, 347] width 1517 height 695
